Goal: Use online tool/utility: Utilize a website feature to perform a specific function

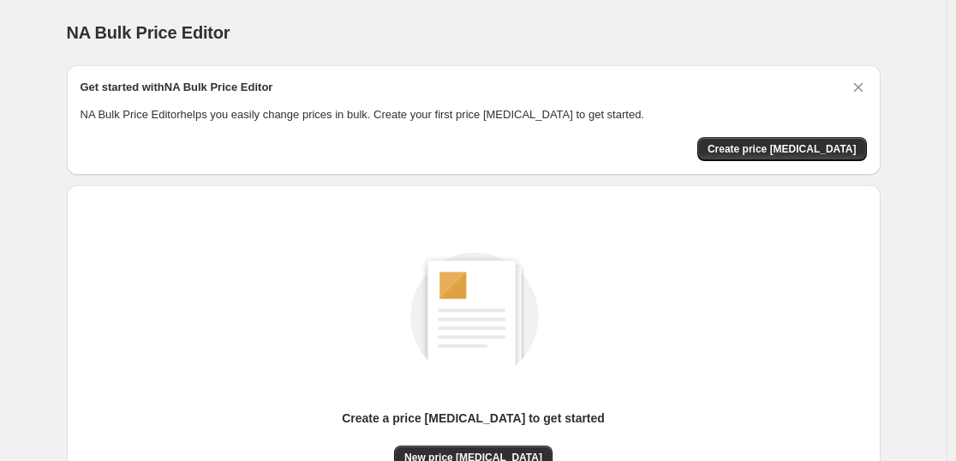
scroll to position [181, 0]
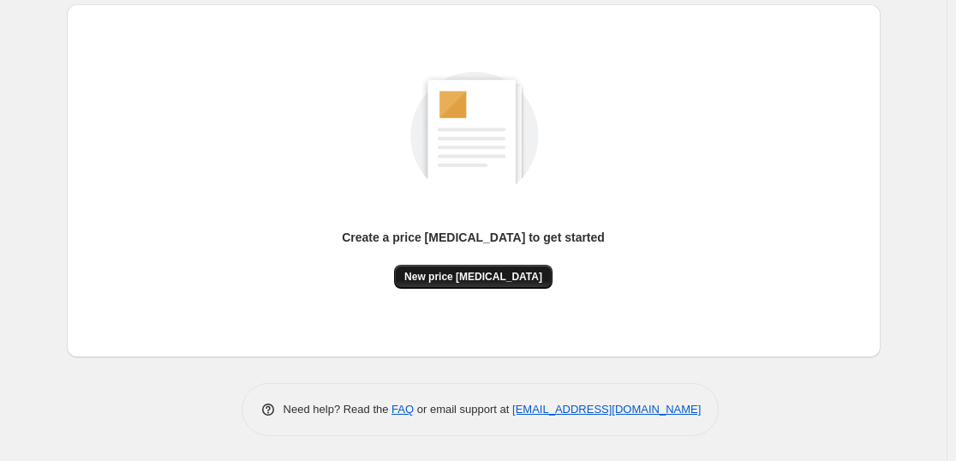
click at [490, 284] on button "New price [MEDICAL_DATA]" at bounding box center [473, 277] width 159 height 24
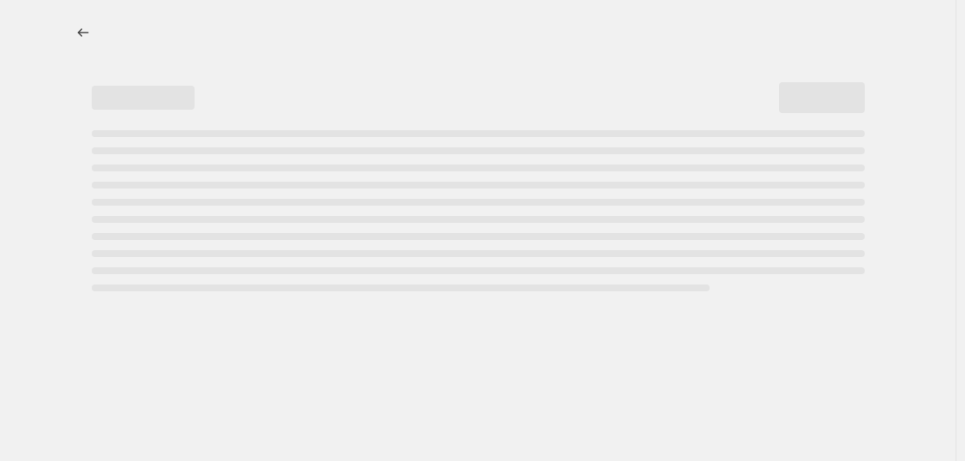
select select "percentage"
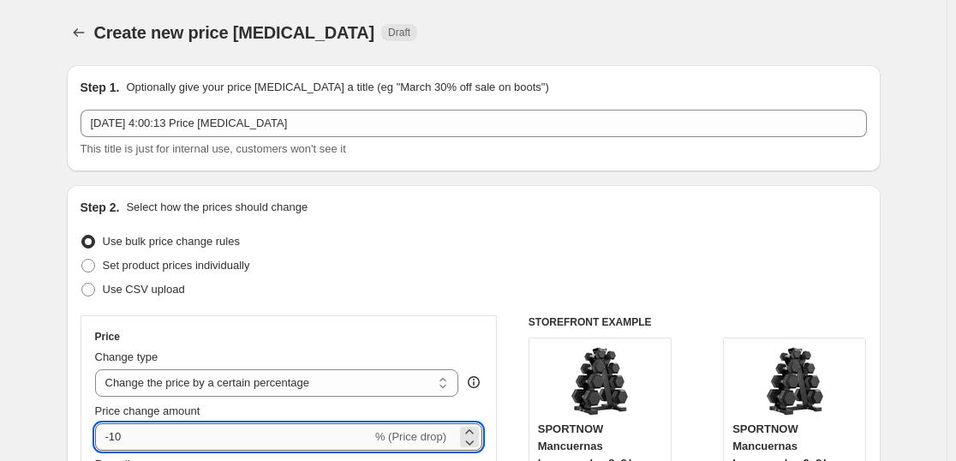
click at [245, 439] on input "-10" at bounding box center [233, 436] width 277 height 27
type input "-1"
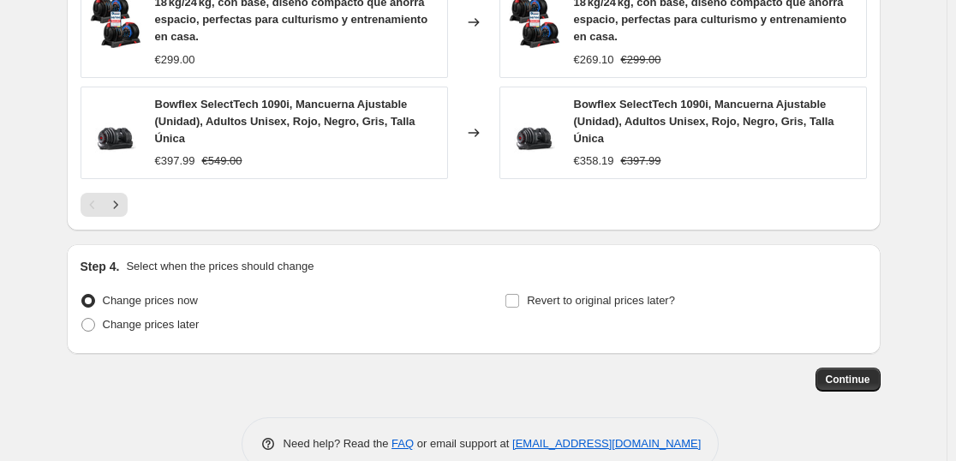
scroll to position [1383, 0]
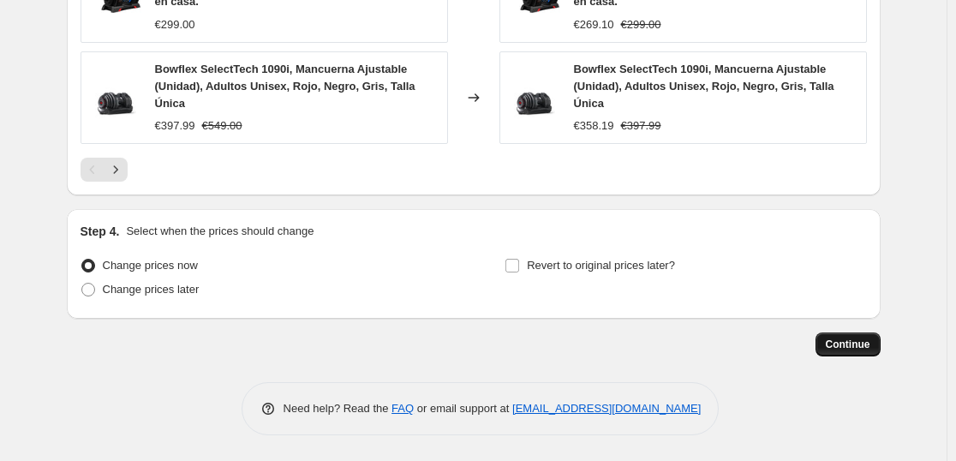
type input "-35"
click at [876, 349] on button "Continue" at bounding box center [848, 344] width 65 height 24
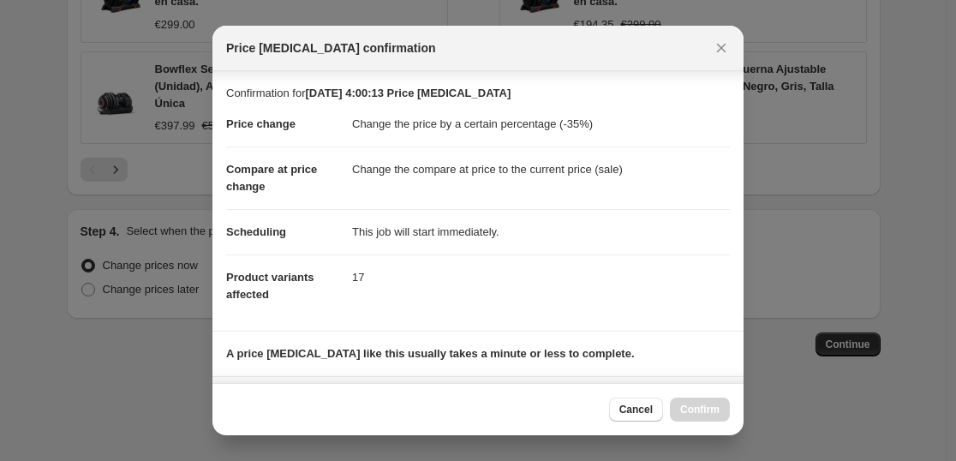
scroll to position [260, 0]
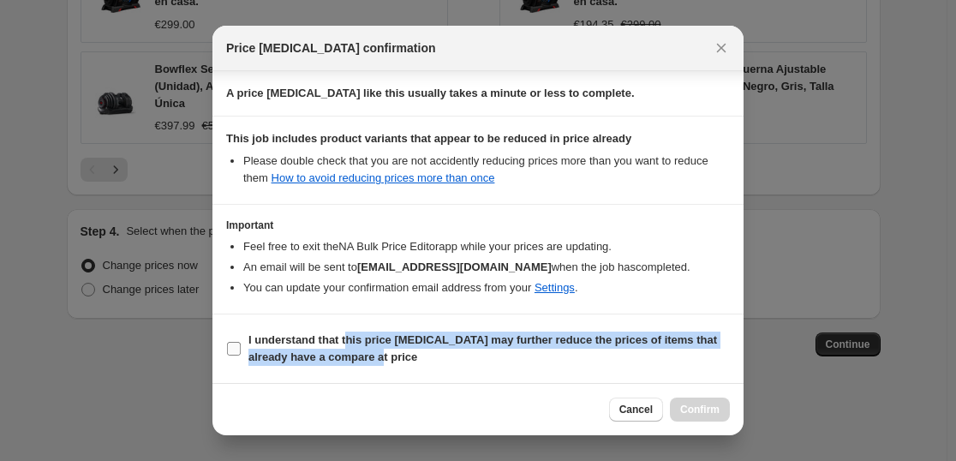
click at [361, 352] on span "I understand that this price [MEDICAL_DATA] may further reduce the prices of it…" at bounding box center [489, 349] width 482 height 34
click at [473, 330] on label "I understand that this price [MEDICAL_DATA] may further reduce the prices of it…" at bounding box center [478, 348] width 504 height 41
click at [241, 342] on input "I understand that this price [MEDICAL_DATA] may further reduce the prices of it…" at bounding box center [234, 349] width 14 height 14
checkbox input "true"
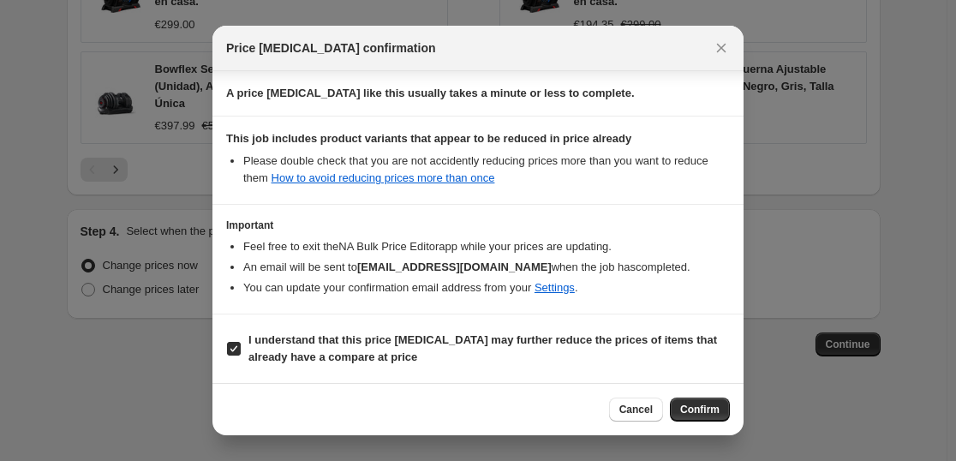
click at [699, 401] on button "Confirm" at bounding box center [700, 410] width 60 height 24
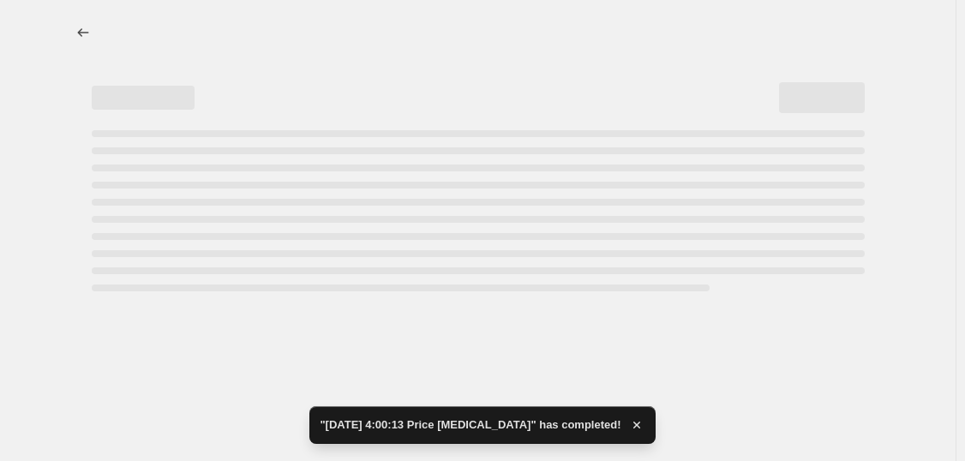
select select "percentage"
